Goal: Check status: Check status

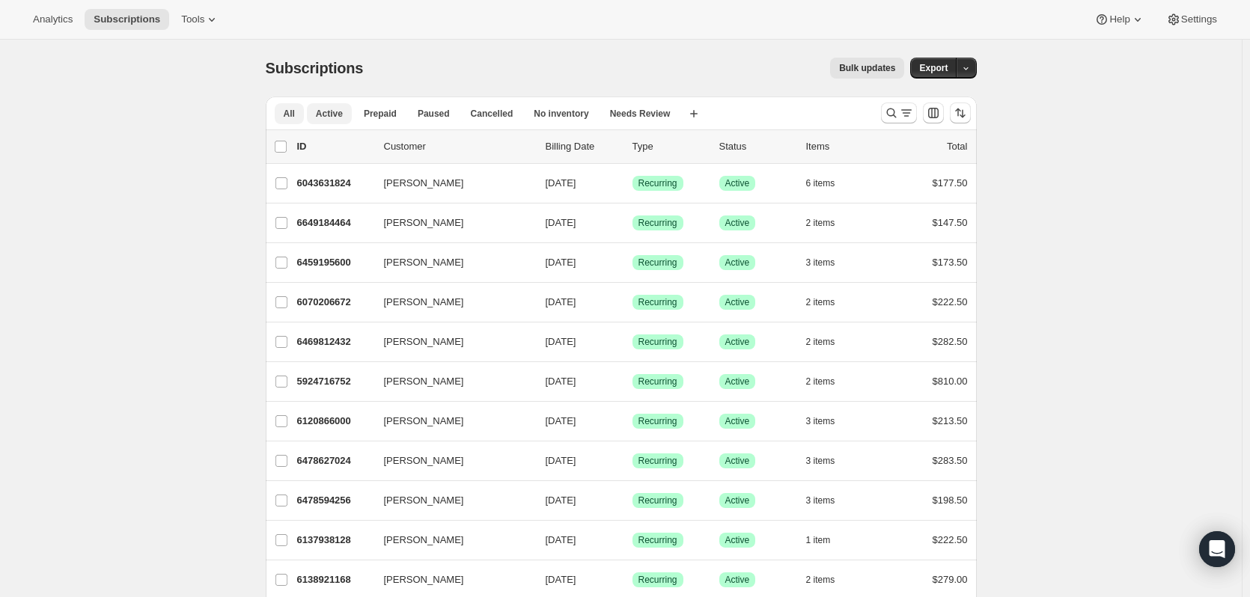
click at [330, 116] on span "Active" at bounding box center [329, 114] width 27 height 12
click at [896, 110] on icon "Search and filter results" at bounding box center [891, 114] width 10 height 10
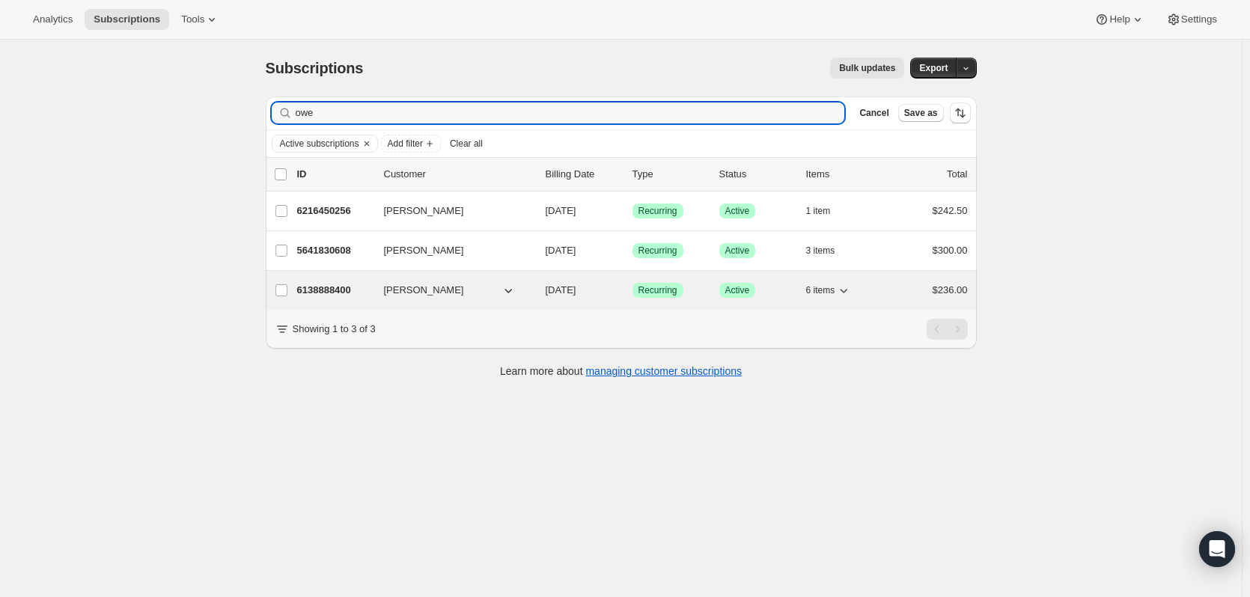
type input "owe"
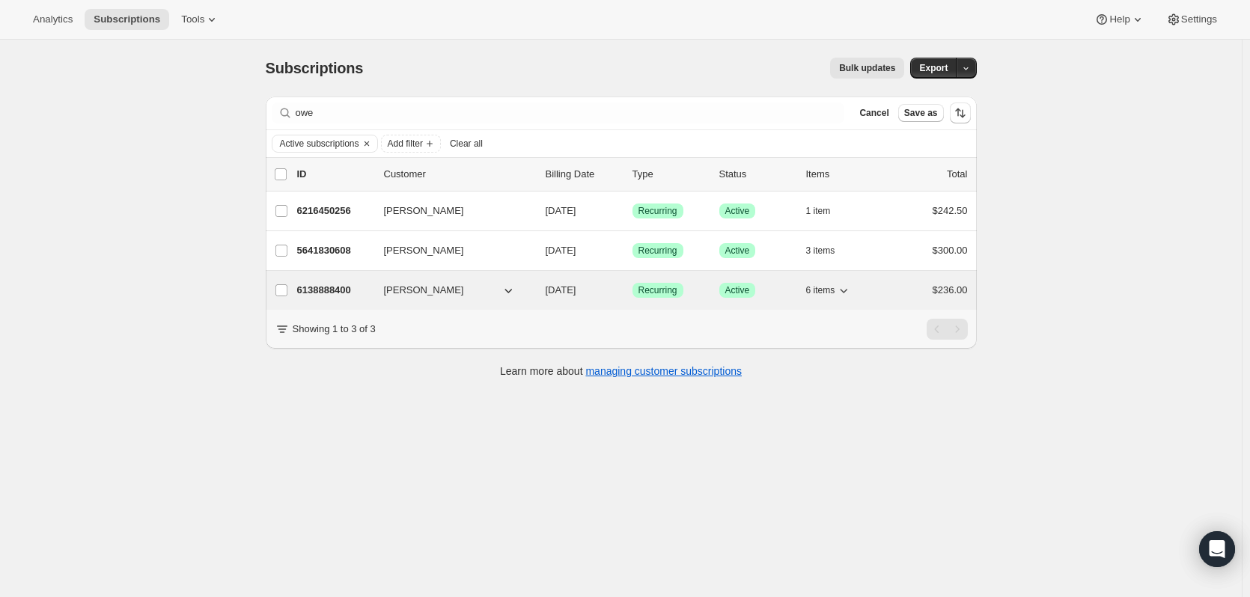
click at [508, 291] on icon "button" at bounding box center [508, 290] width 15 height 15
click at [510, 292] on icon "button" at bounding box center [508, 290] width 15 height 15
click at [344, 290] on p "6138888400" at bounding box center [334, 290] width 75 height 15
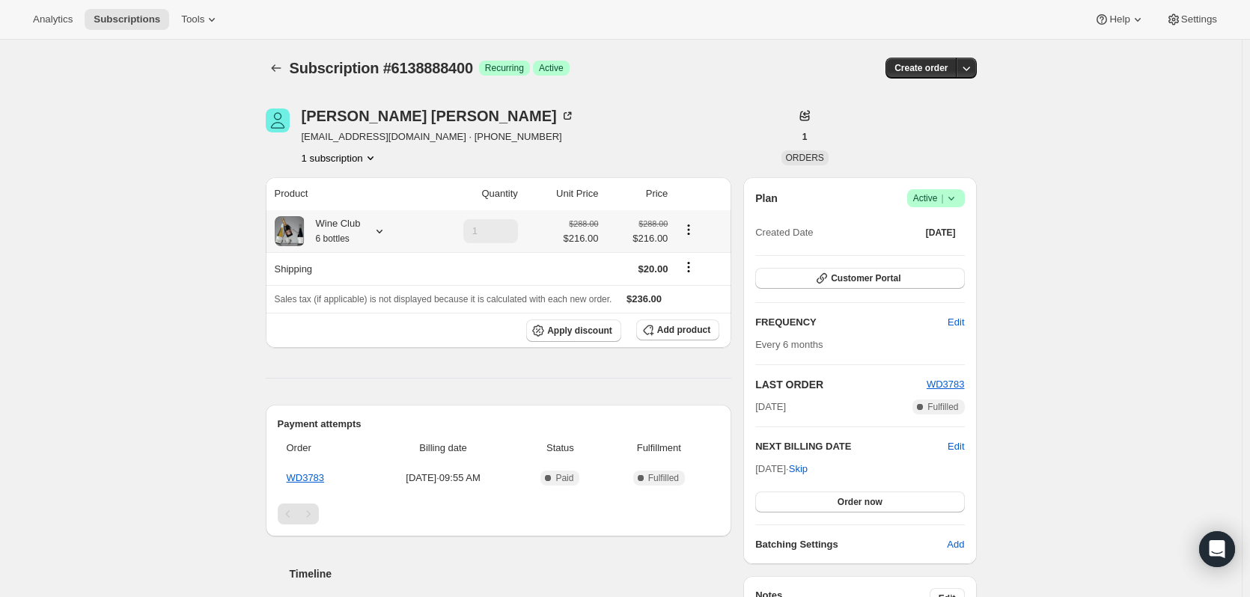
click at [387, 231] on icon at bounding box center [379, 231] width 15 height 15
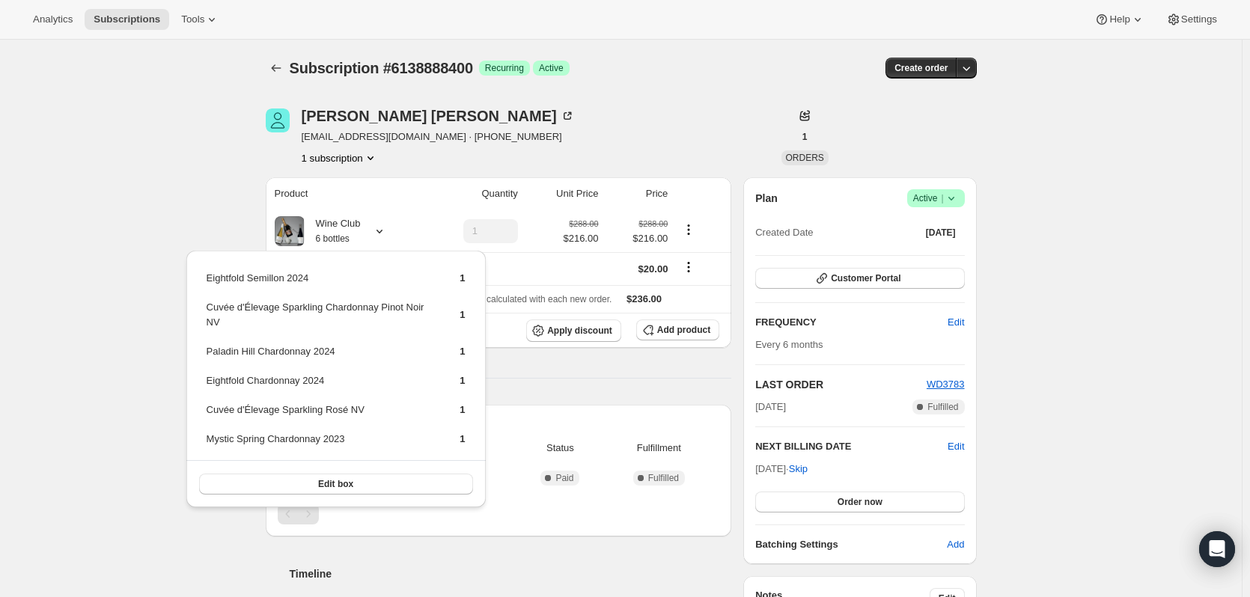
click at [110, 324] on div "Subscription #6138888400. This page is ready Subscription #6138888400 Success R…" at bounding box center [621, 589] width 1242 height 1098
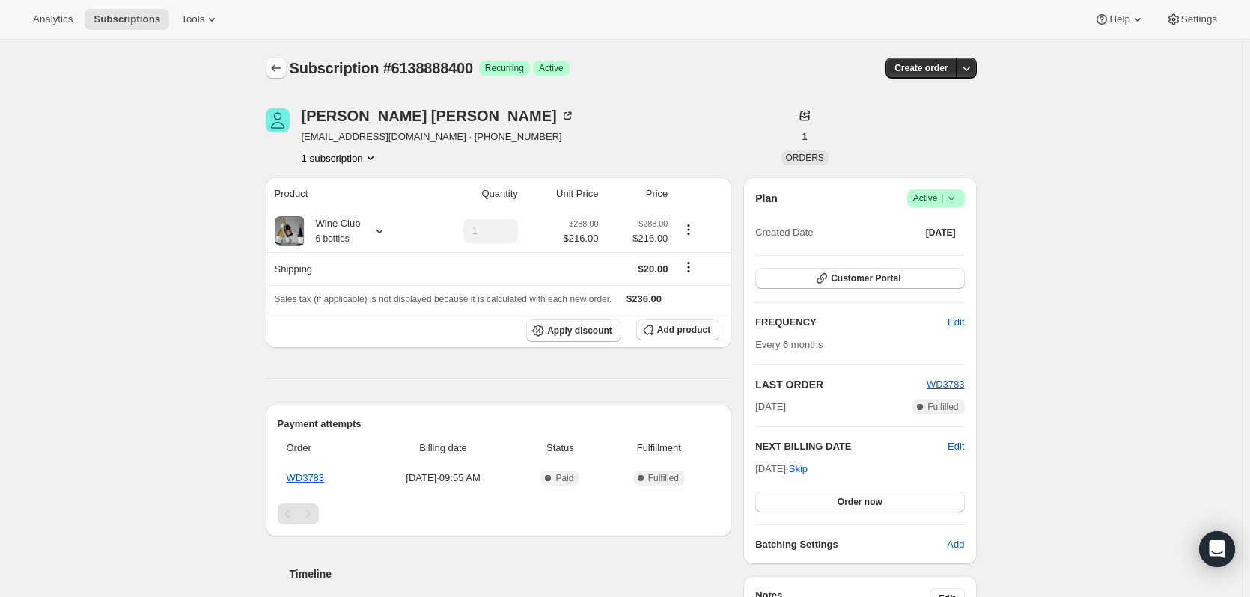
click at [279, 70] on icon "Subscriptions" at bounding box center [276, 68] width 15 height 15
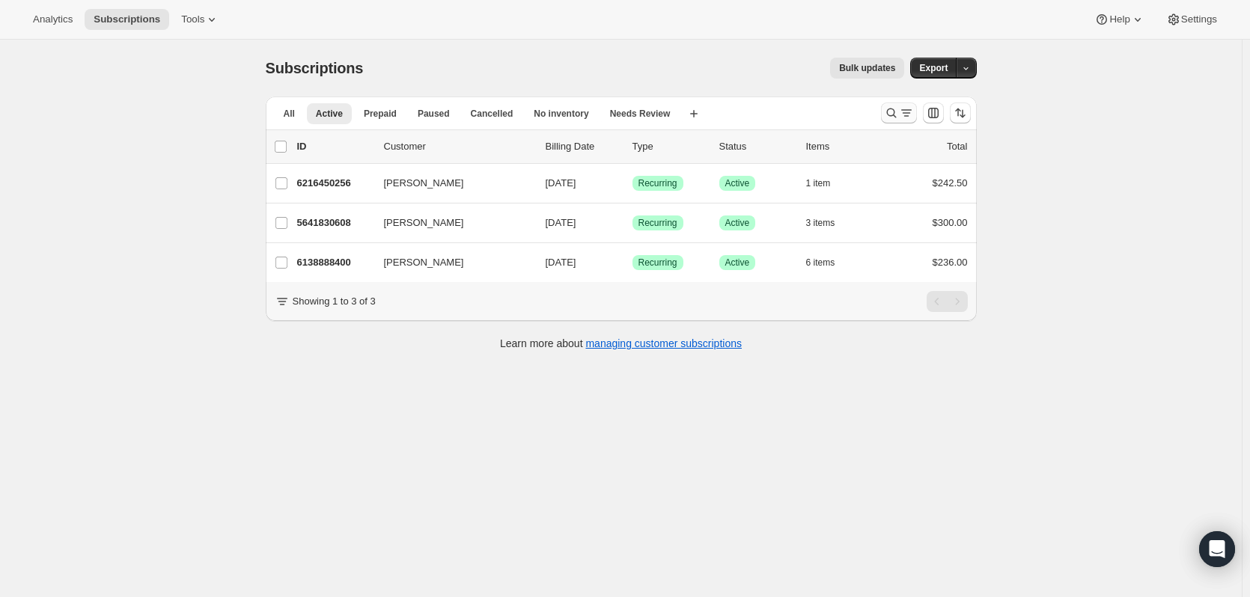
click at [889, 120] on icon "Search and filter results" at bounding box center [891, 113] width 15 height 15
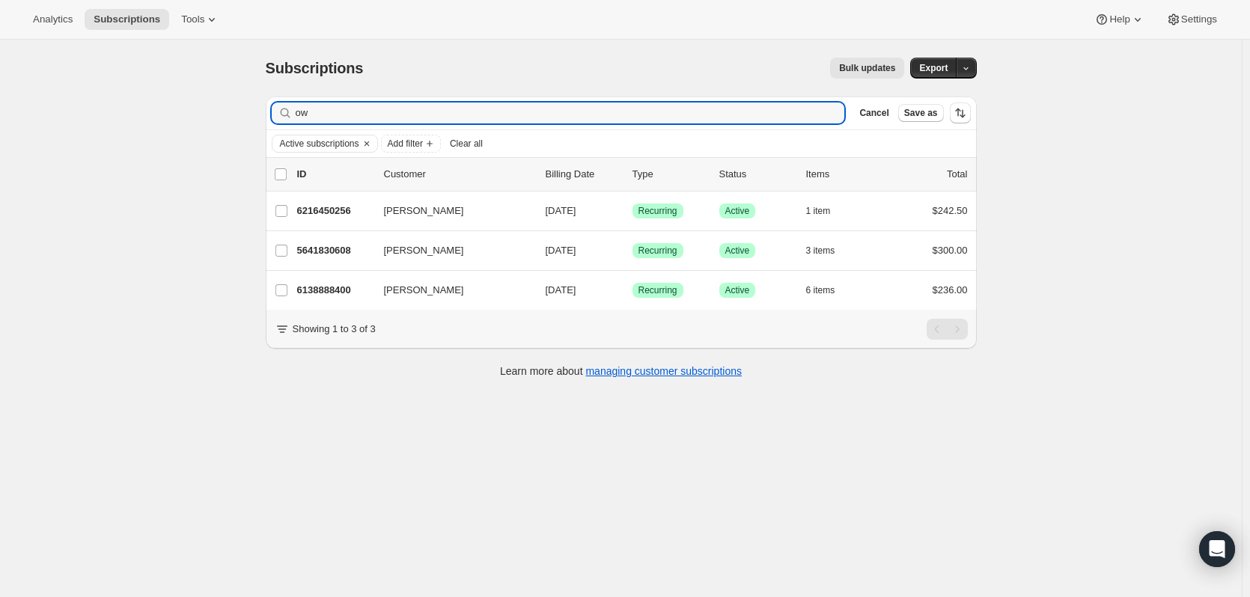
type input "o"
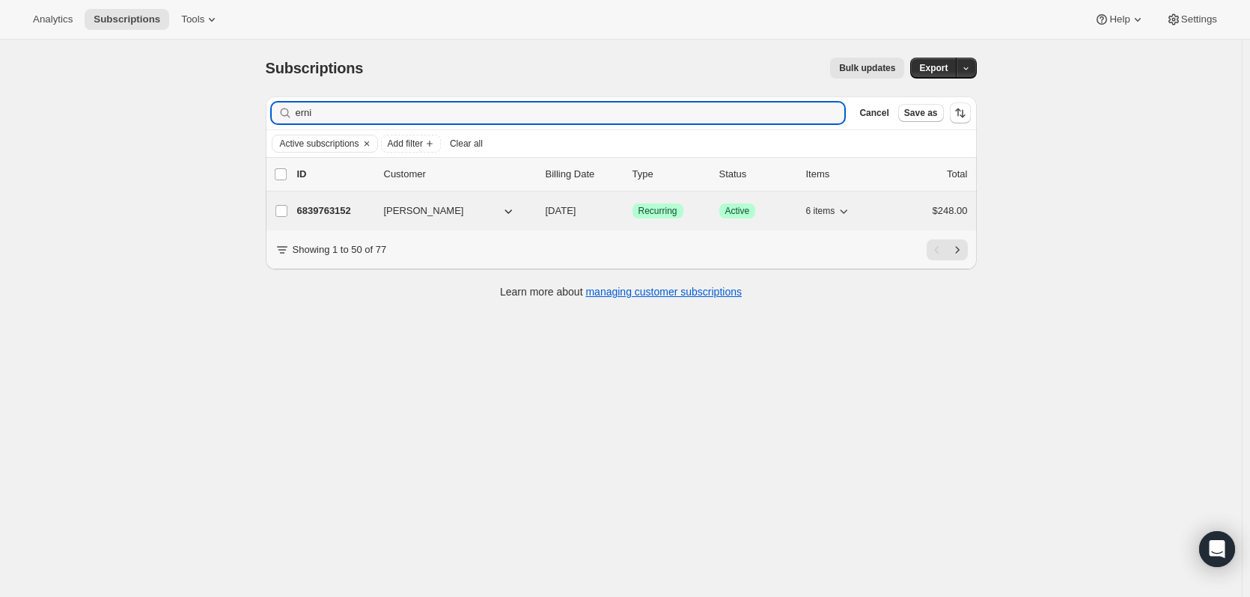
type input "erni"
click at [332, 211] on p "6839763152" at bounding box center [334, 211] width 75 height 15
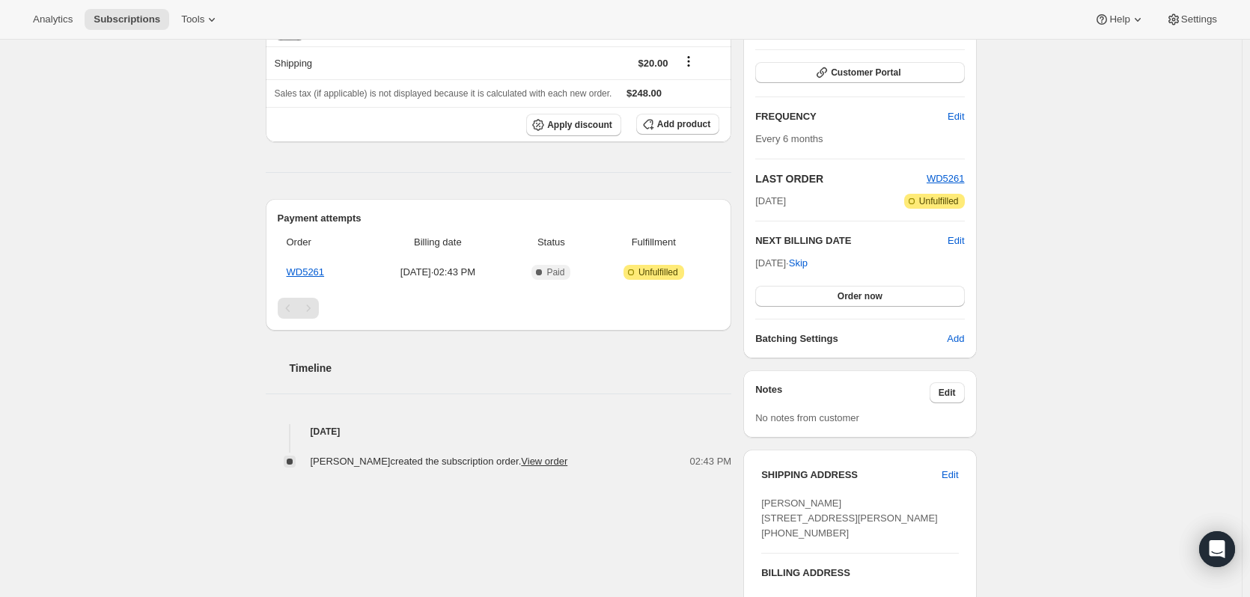
scroll to position [225, 0]
